Goal: Task Accomplishment & Management: Use online tool/utility

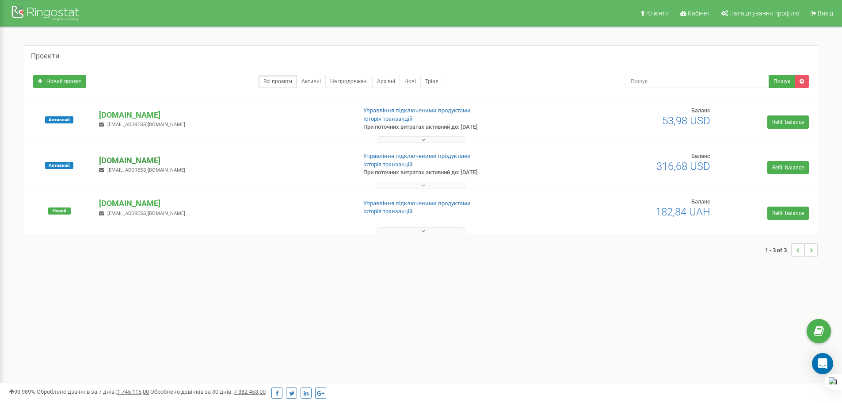
drag, startPoint x: 0, startPoint y: 0, endPoint x: 121, endPoint y: 162, distance: 202.4
click at [121, 162] on p "[DOMAIN_NAME]" at bounding box center [224, 160] width 250 height 11
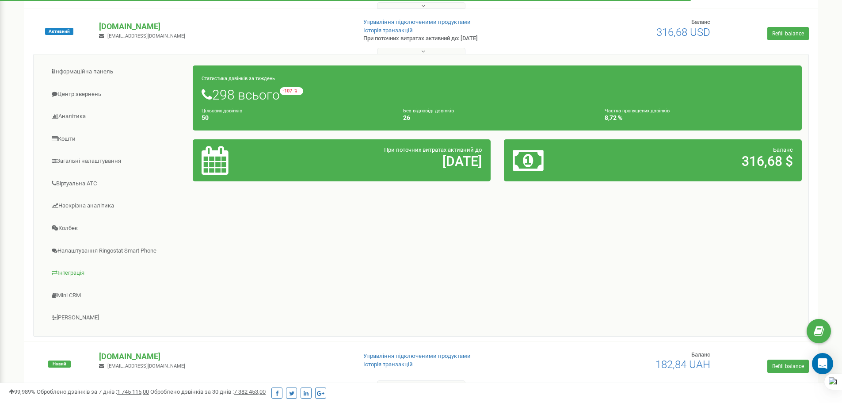
scroll to position [167, 0]
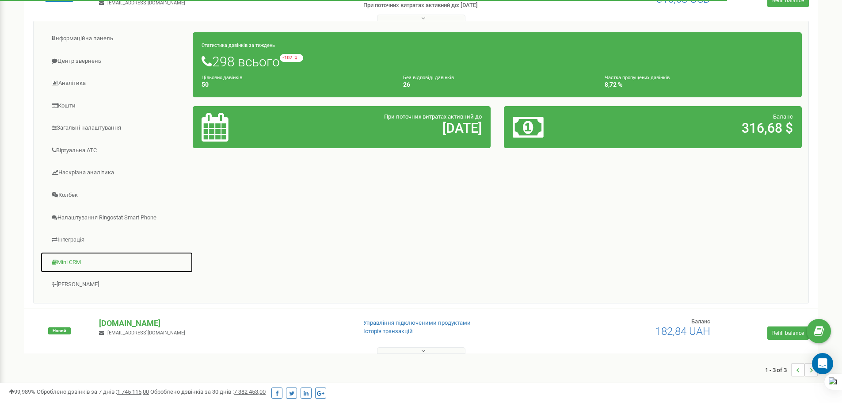
click at [78, 259] on link "Mini CRM" at bounding box center [116, 262] width 153 height 22
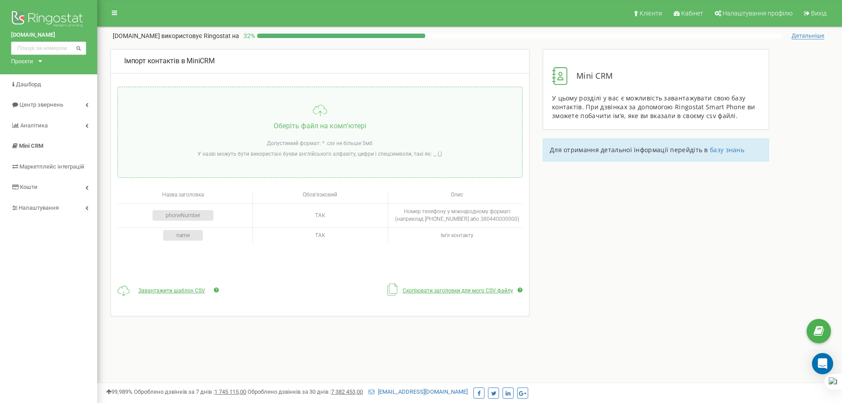
click at [287, 123] on input "file" at bounding box center [320, 132] width 404 height 90
type input "C:\fakepath\Ringostat_Template_Numbers - 9.csv"
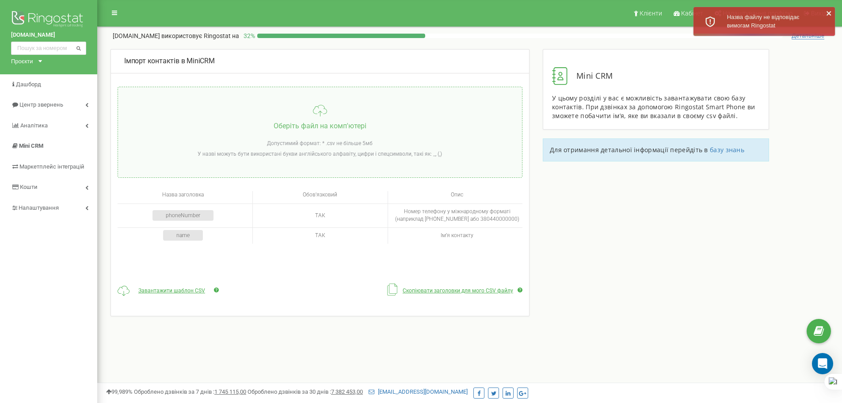
click at [225, 113] on input "file" at bounding box center [320, 132] width 404 height 90
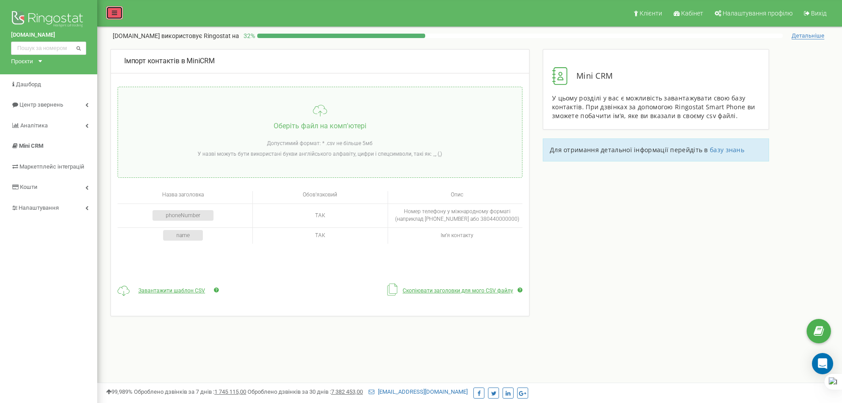
click at [115, 11] on icon at bounding box center [114, 13] width 5 height 6
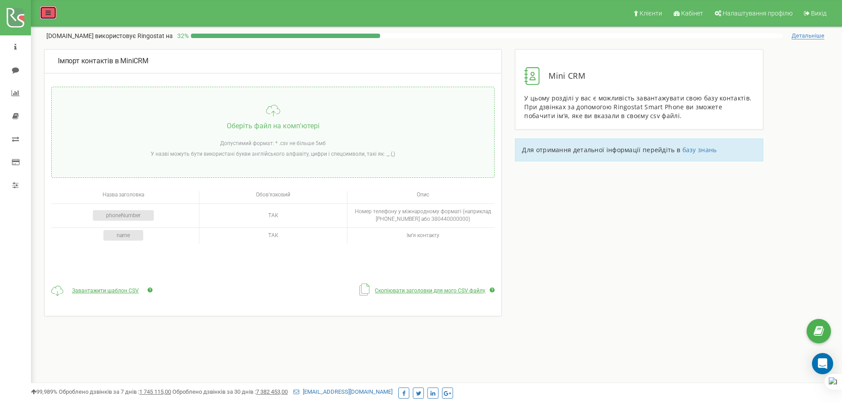
click at [52, 11] on link at bounding box center [48, 12] width 17 height 13
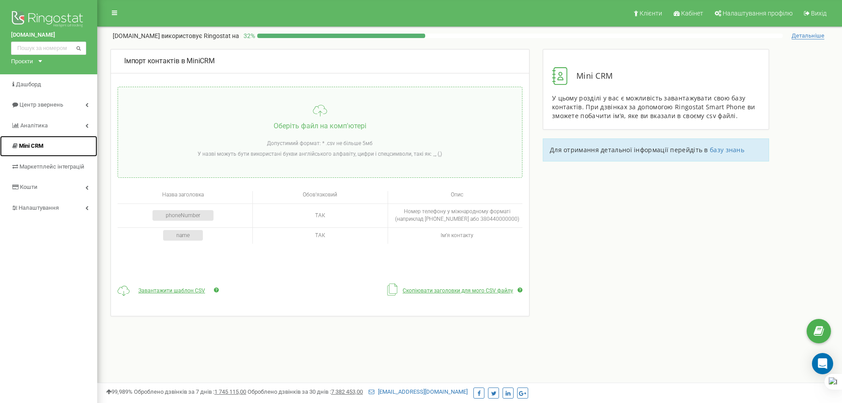
click at [42, 147] on span "Mini CRM" at bounding box center [31, 145] width 24 height 7
